Goal: Navigation & Orientation: Understand site structure

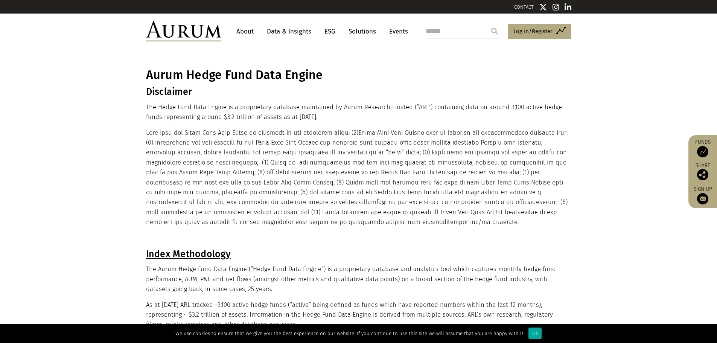
click at [238, 30] on link "About" at bounding box center [244, 31] width 25 height 14
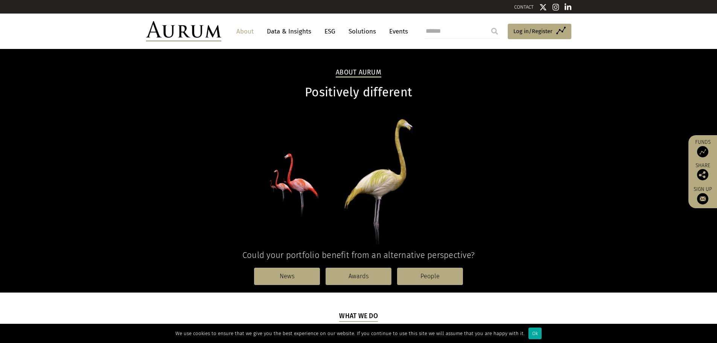
click at [285, 33] on link "Data & Insights" at bounding box center [289, 31] width 52 height 14
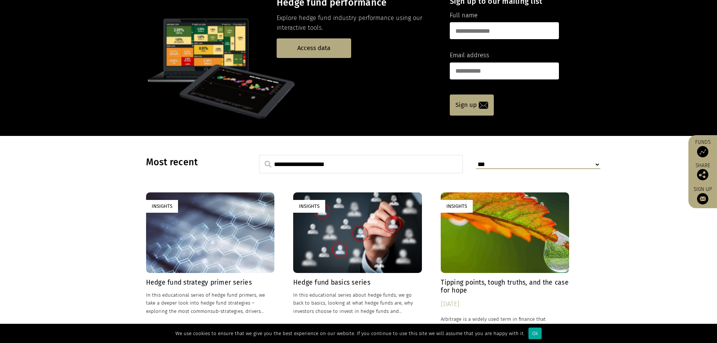
scroll to position [226, 0]
